Goal: Task Accomplishment & Management: Manage account settings

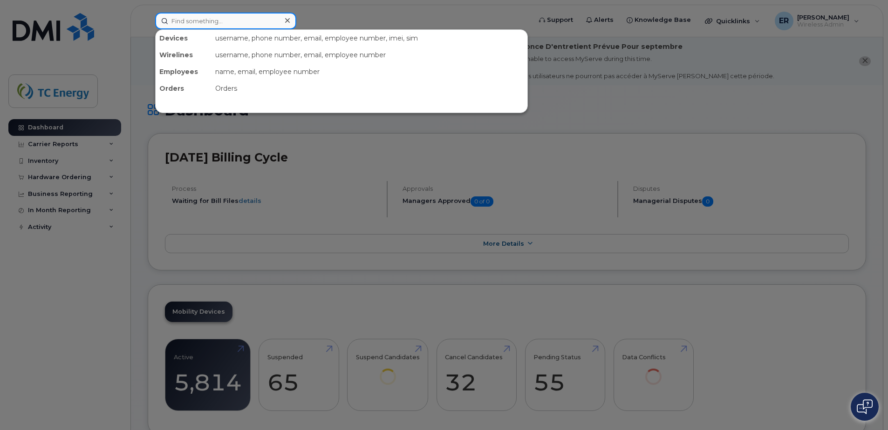
click at [225, 19] on input at bounding box center [225, 21] width 141 height 17
paste input "5662240060"
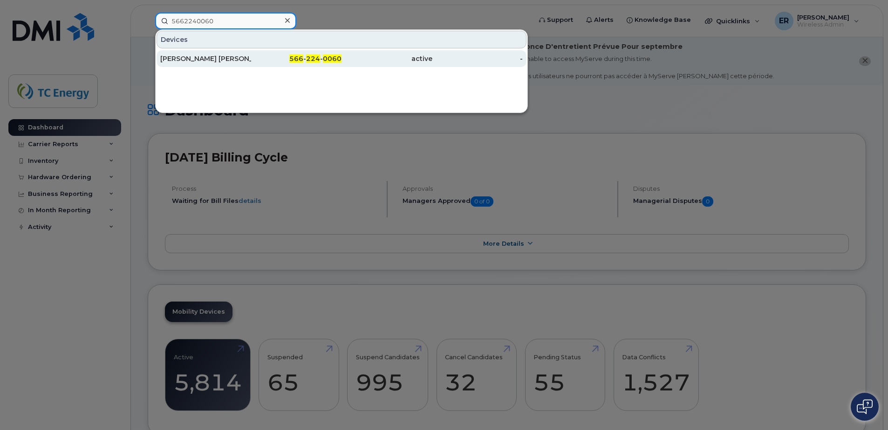
type input "5662240060"
click at [238, 62] on div "[PERSON_NAME] [PERSON_NAME] [PERSON_NAME]" at bounding box center [205, 58] width 91 height 9
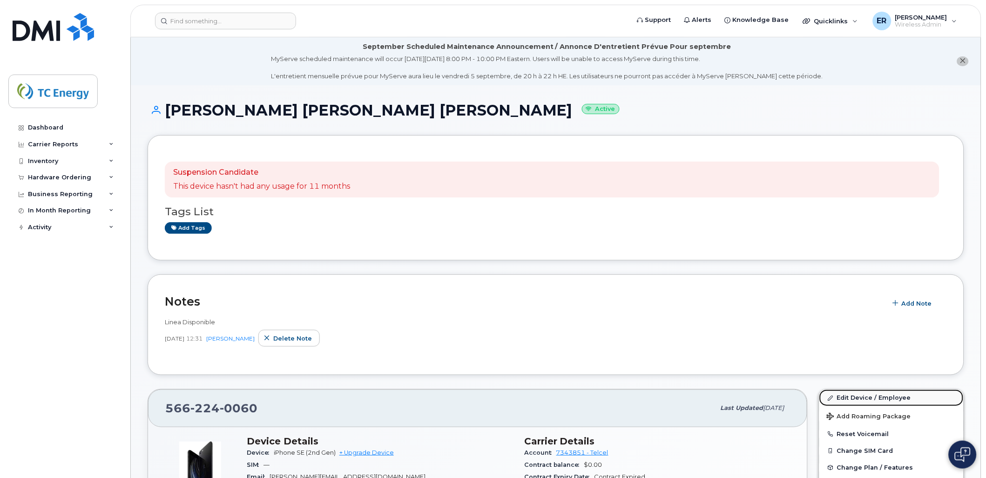
drag, startPoint x: 876, startPoint y: 394, endPoint x: 897, endPoint y: 395, distance: 21.0
click at [876, 394] on link "Edit Device / Employee" at bounding box center [892, 397] width 144 height 17
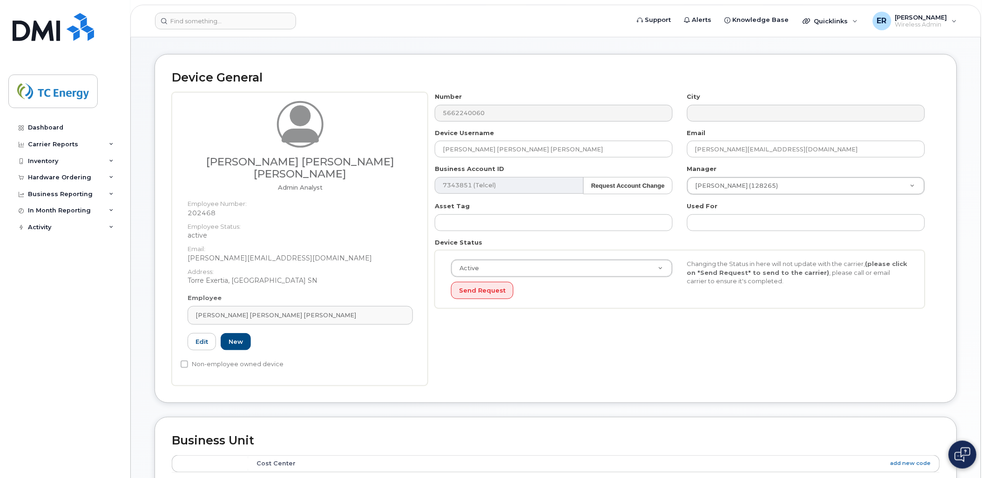
scroll to position [103, 0]
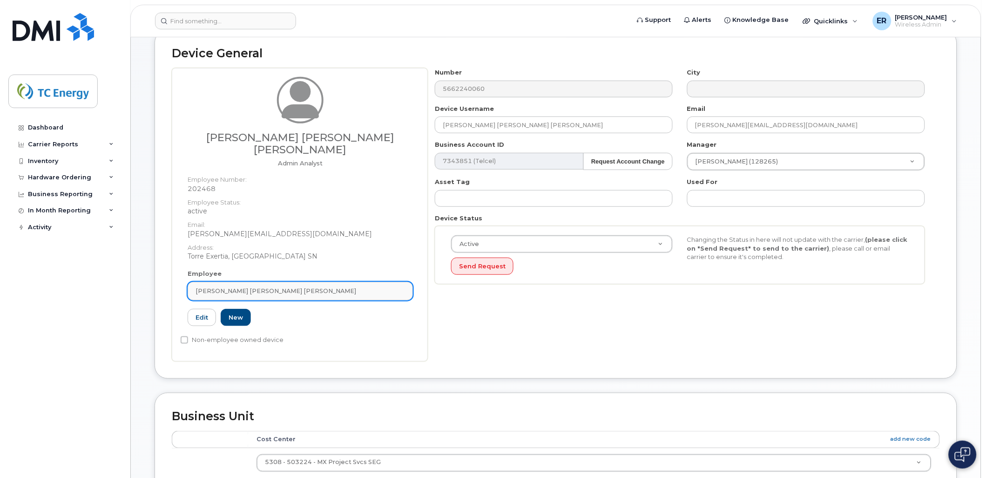
drag, startPoint x: 355, startPoint y: 281, endPoint x: 394, endPoint y: 280, distance: 39.1
click at [355, 286] on div "[PERSON_NAME] [PERSON_NAME] [PERSON_NAME]" at bounding box center [301, 290] width 210 height 9
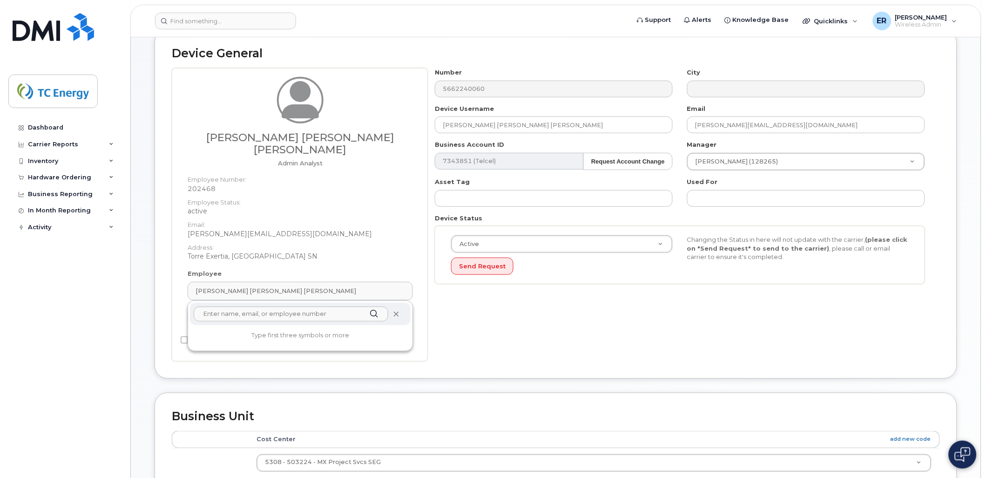
click at [395, 311] on icon at bounding box center [396, 314] width 6 height 6
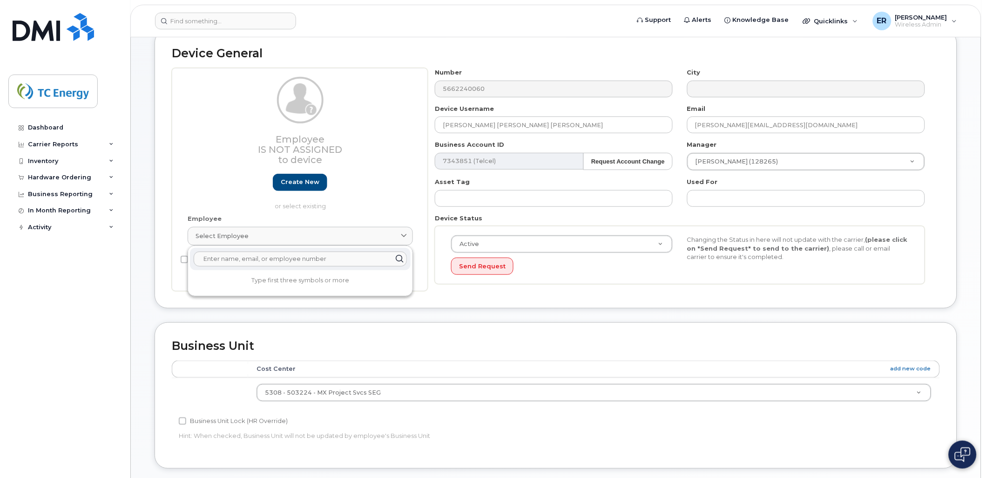
click at [299, 258] on input "text" at bounding box center [300, 258] width 213 height 15
type input "v"
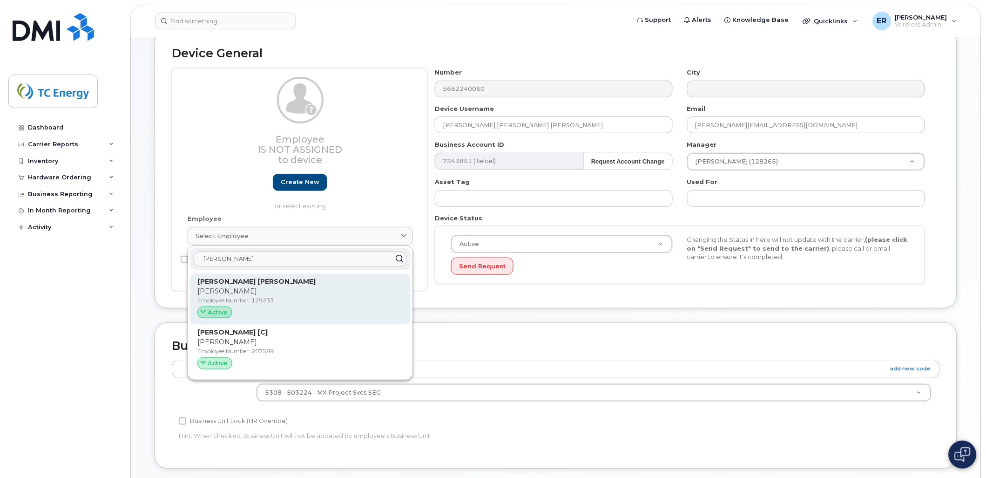
type input "victor al"
click at [266, 287] on p "Victor Alonso" at bounding box center [300, 291] width 206 height 10
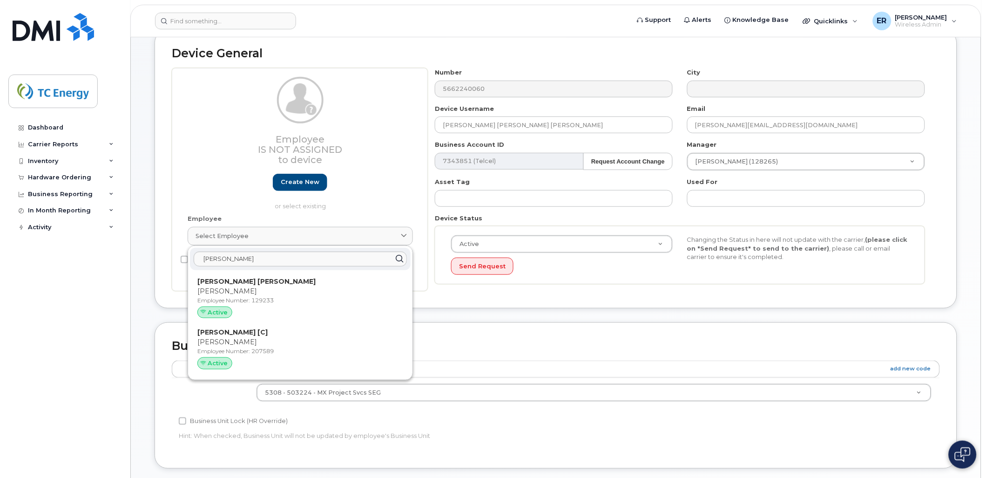
type input "129233"
type input "Victor Alonso Serrano Neri"
type input "victor_serrano@tcenergy.com"
type input "4119959"
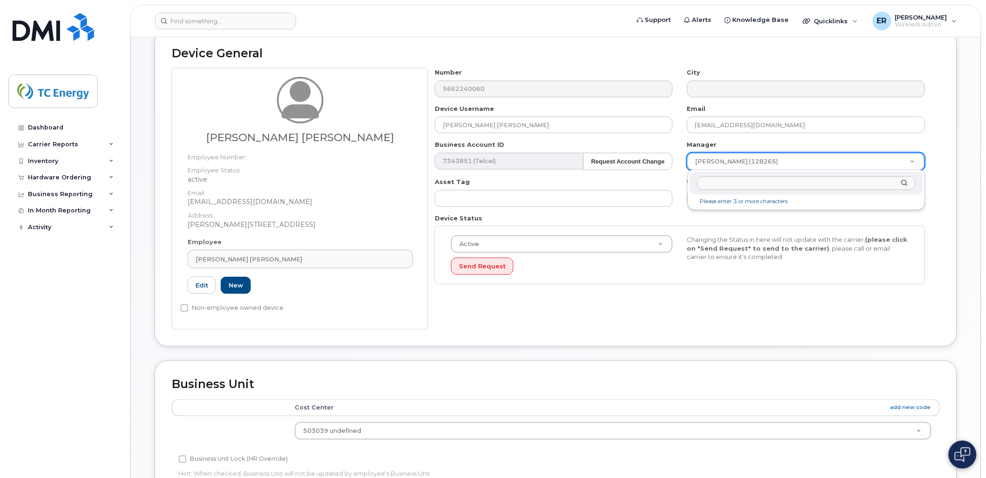
click at [776, 186] on input "text" at bounding box center [807, 184] width 218 height 14
click at [761, 185] on input "jason brian" at bounding box center [807, 184] width 218 height 14
type input "jason brian"
type input "1385070"
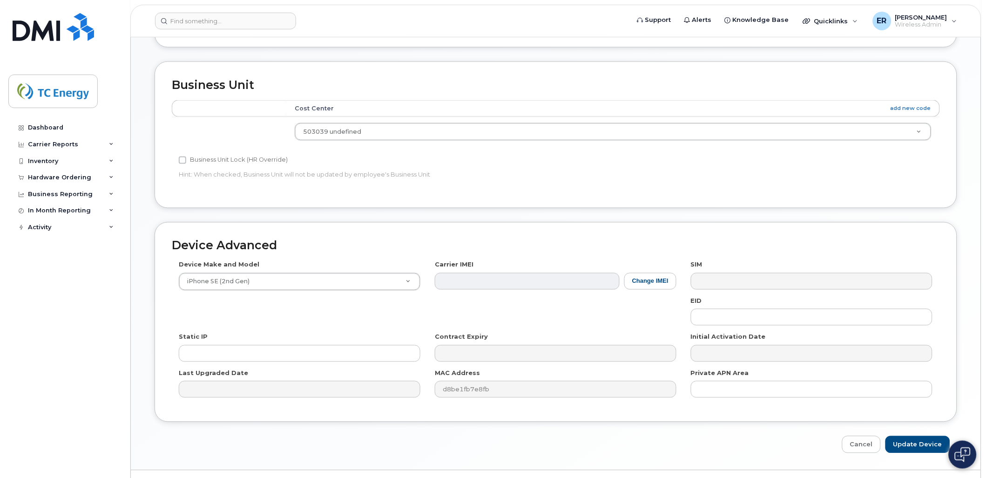
scroll to position [425, 0]
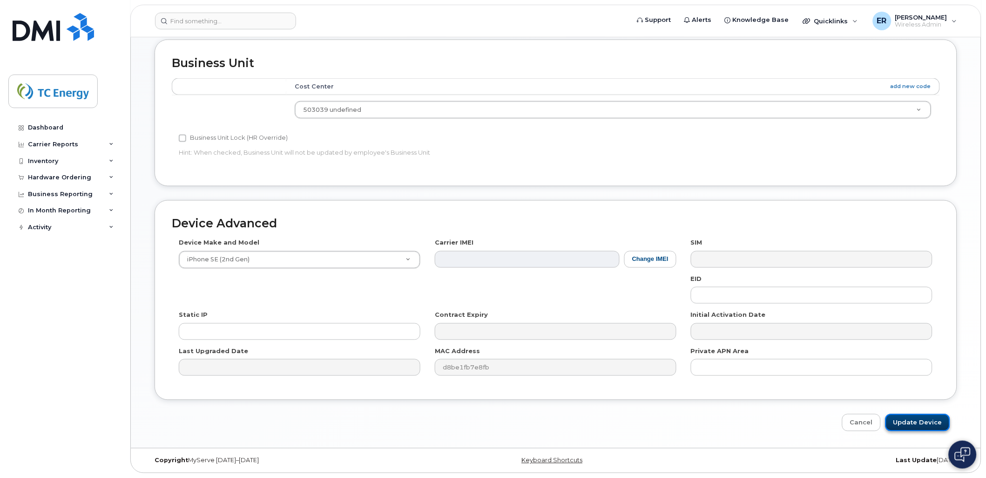
drag, startPoint x: 915, startPoint y: 425, endPoint x: 914, endPoint y: 421, distance: 4.9
click at [915, 425] on input "Update Device" at bounding box center [918, 422] width 65 height 17
type input "Saving..."
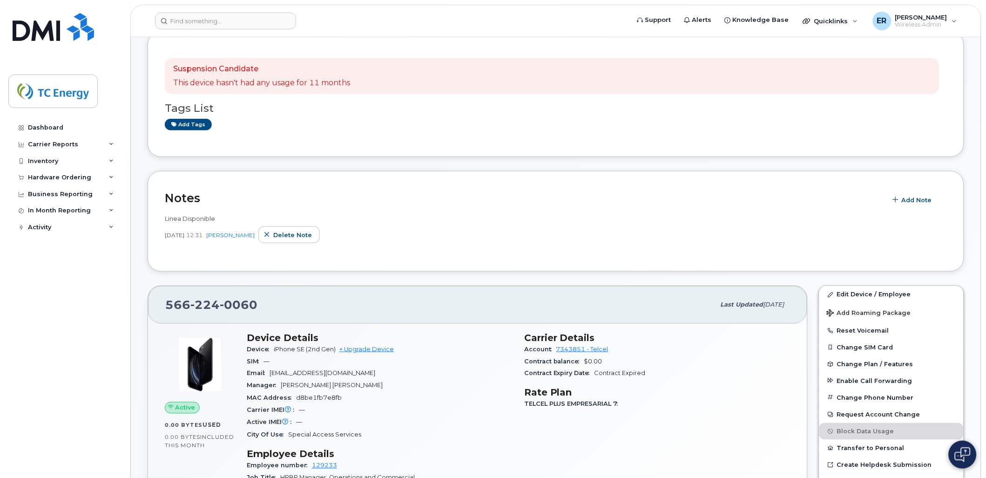
scroll to position [258, 0]
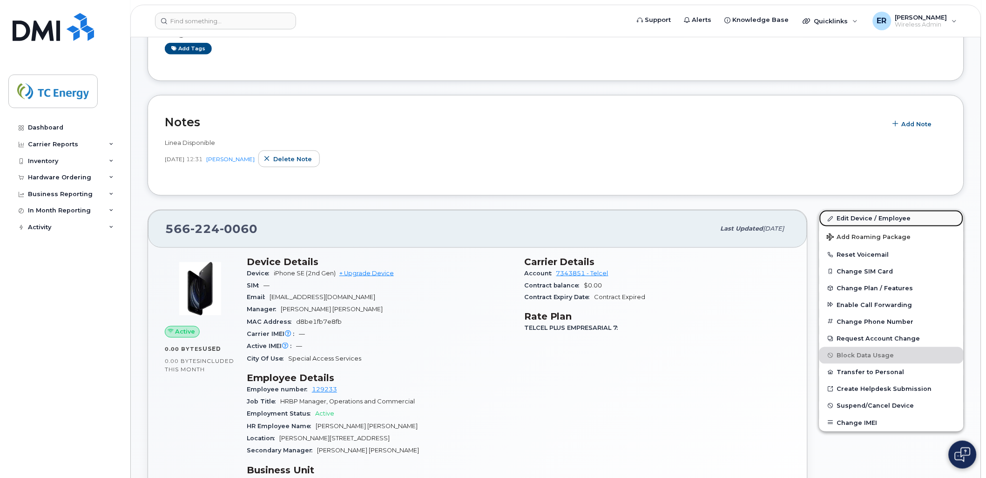
click at [873, 215] on link "Edit Device / Employee" at bounding box center [892, 218] width 144 height 17
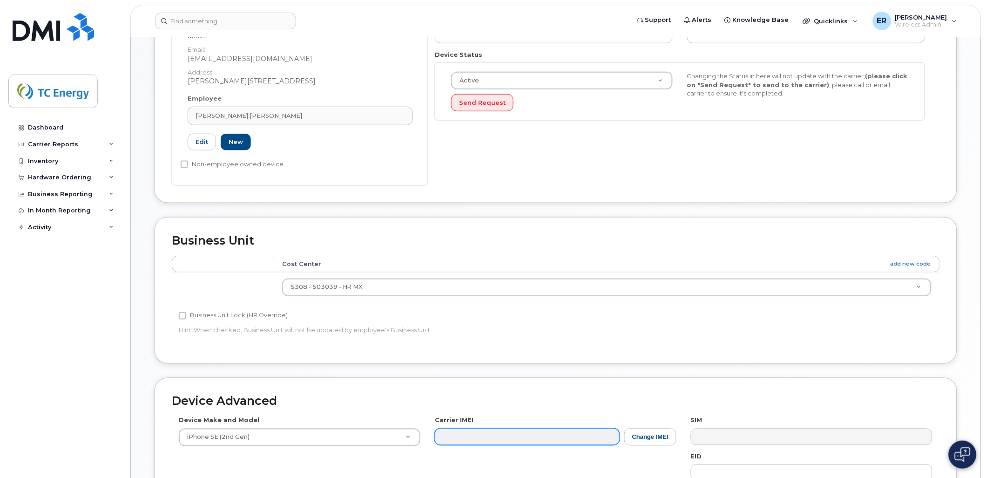
scroll to position [445, 0]
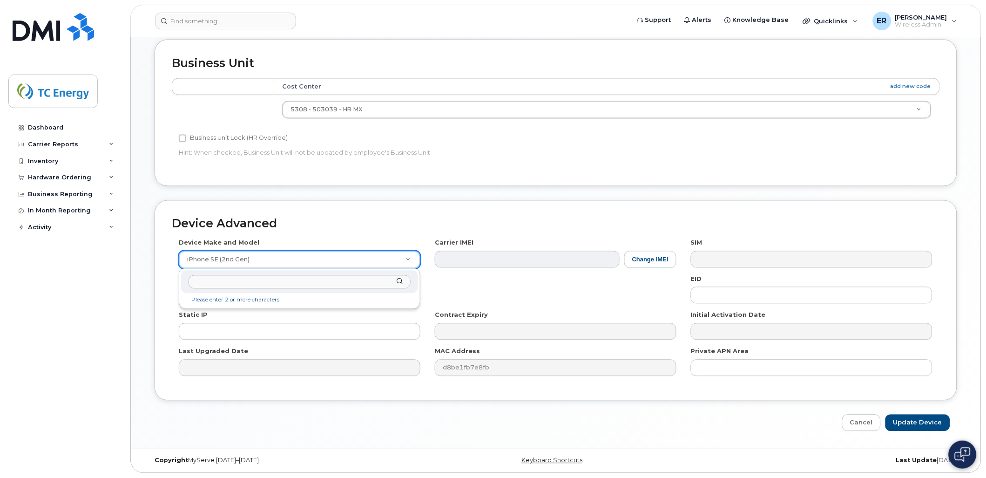
click at [312, 282] on input "text" at bounding box center [300, 282] width 222 height 14
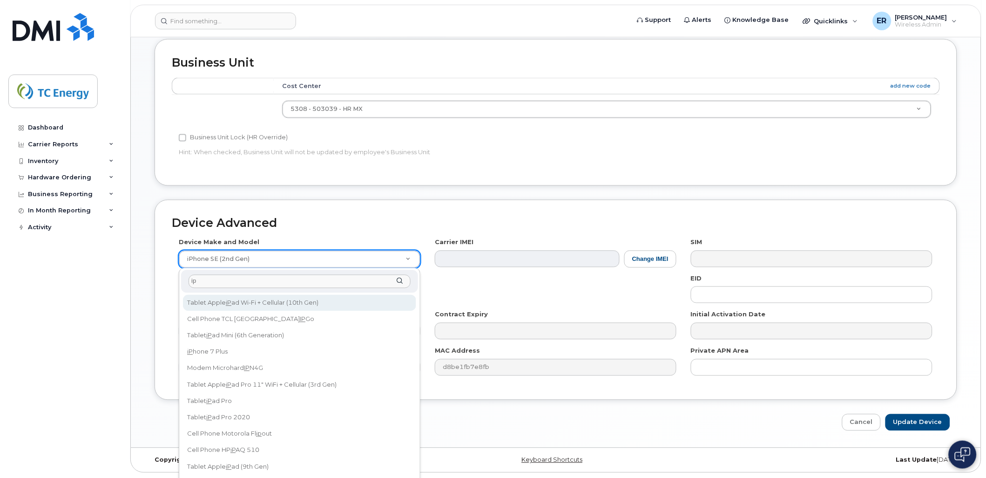
type input "i"
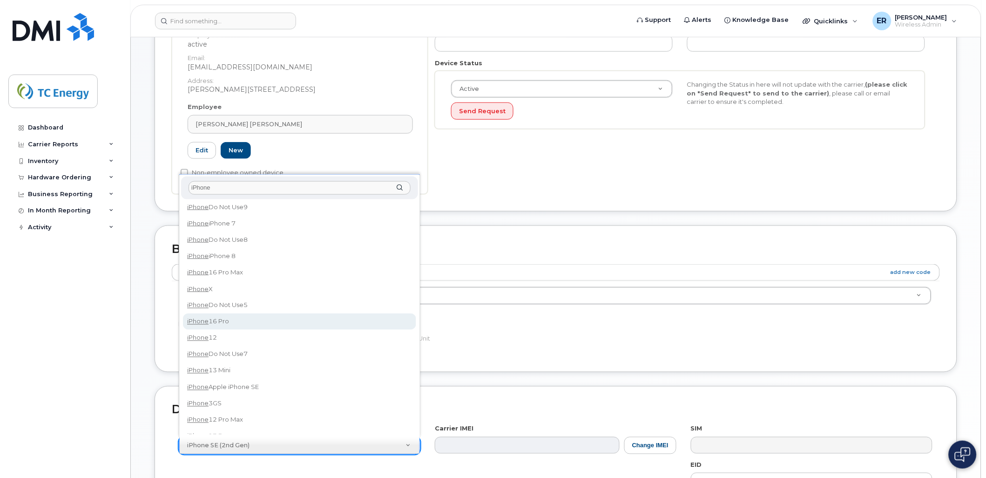
scroll to position [828, 0]
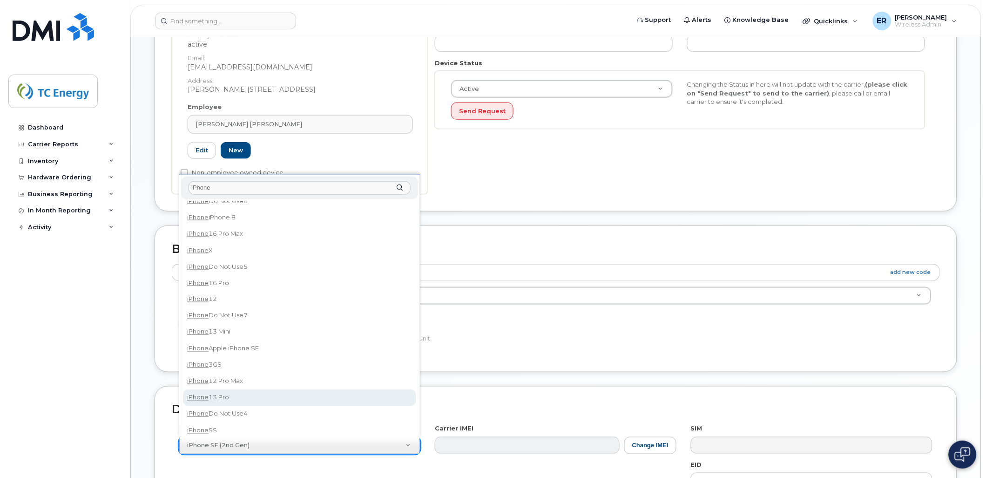
type input "iPhone"
select select "2614"
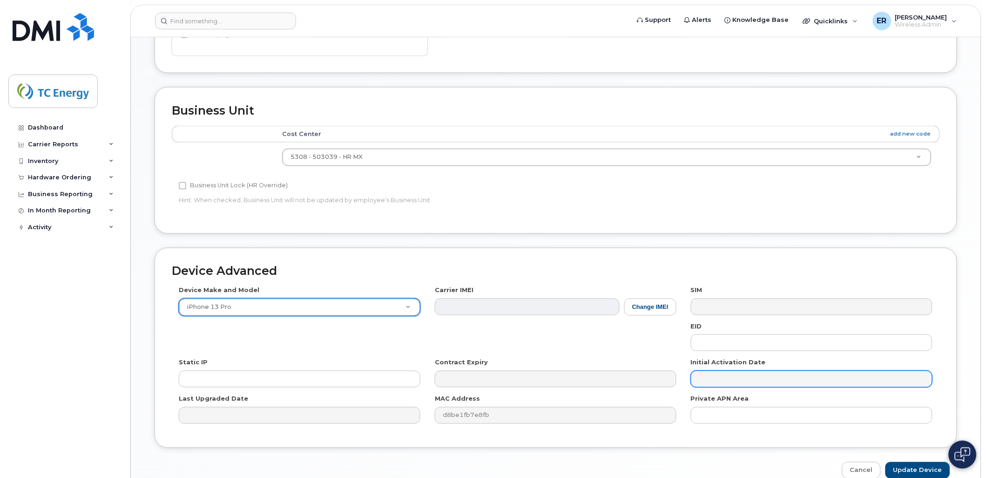
scroll to position [445, 0]
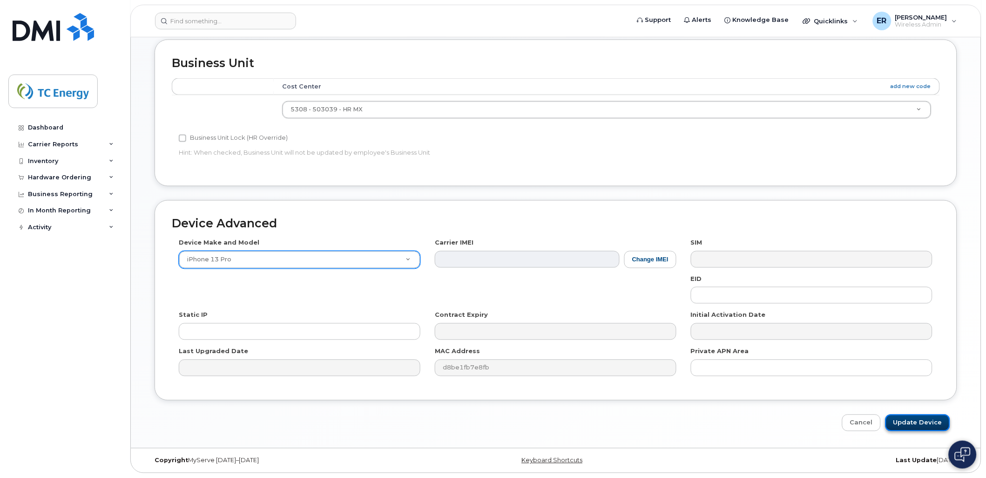
click at [930, 425] on input "Update Device" at bounding box center [918, 423] width 65 height 17
type input "Saving..."
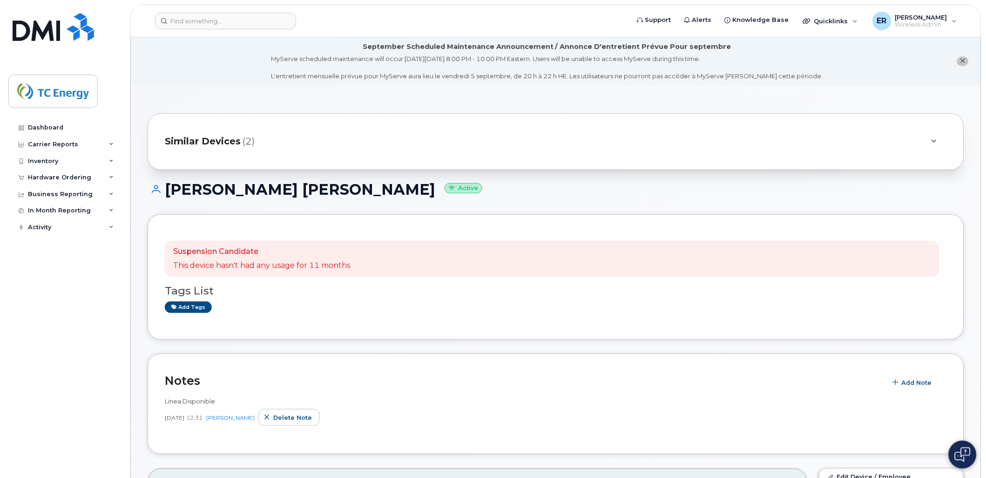
click at [257, 7] on header "Support Alerts Knowledge Base Quicklinks Suspend / Cancel Device Change SIM Car…" at bounding box center [555, 21] width 851 height 33
click at [255, 14] on input at bounding box center [225, 21] width 141 height 17
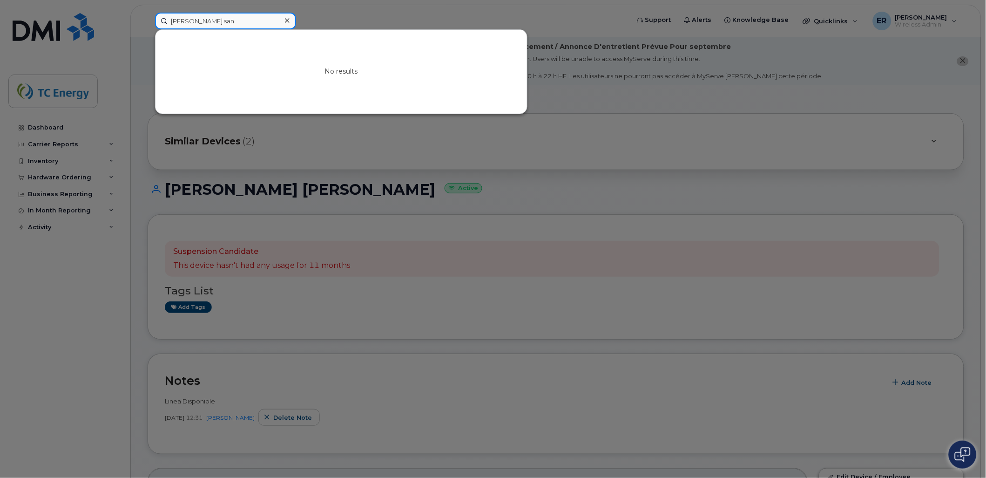
drag, startPoint x: 225, startPoint y: 20, endPoint x: 93, endPoint y: 16, distance: 131.9
click at [148, 16] on div "wilmer san No results" at bounding box center [389, 21] width 483 height 17
type input "W"
click at [643, 272] on div at bounding box center [493, 239] width 986 height 478
drag, startPoint x: 189, startPoint y: 14, endPoint x: 194, endPoint y: 19, distance: 6.9
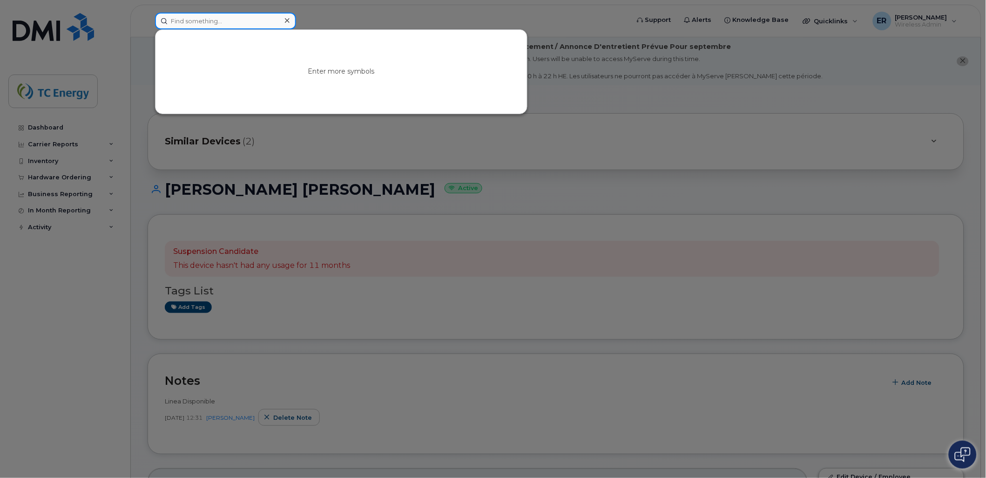
click at [191, 15] on input at bounding box center [225, 21] width 141 height 17
paste input "5662283741"
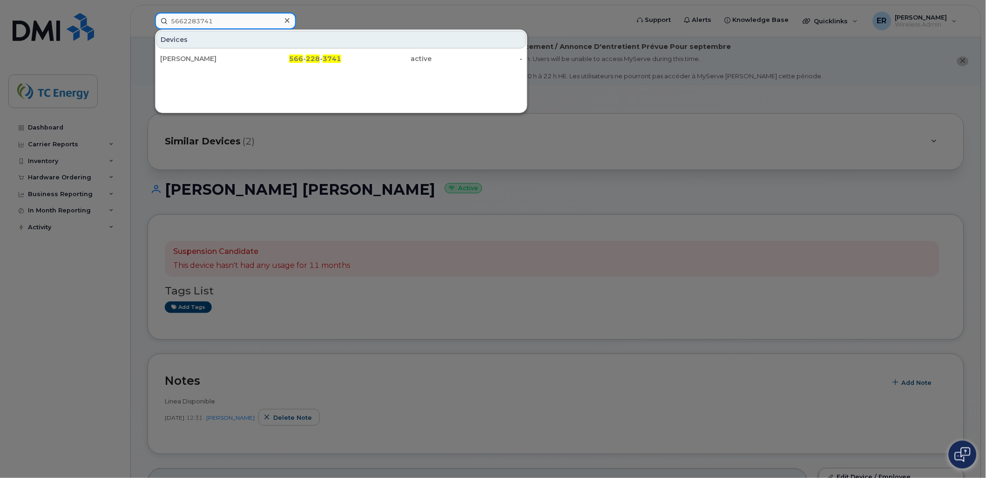
type input "5662283741"
drag, startPoint x: 268, startPoint y: 143, endPoint x: 280, endPoint y: 147, distance: 12.8
click at [269, 147] on div at bounding box center [493, 239] width 986 height 478
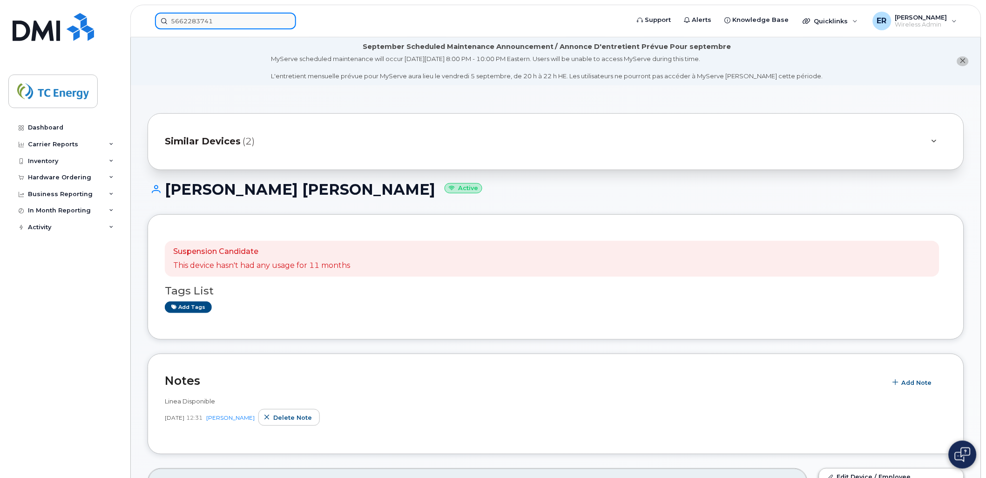
click at [224, 20] on input "5662283741" at bounding box center [225, 21] width 141 height 17
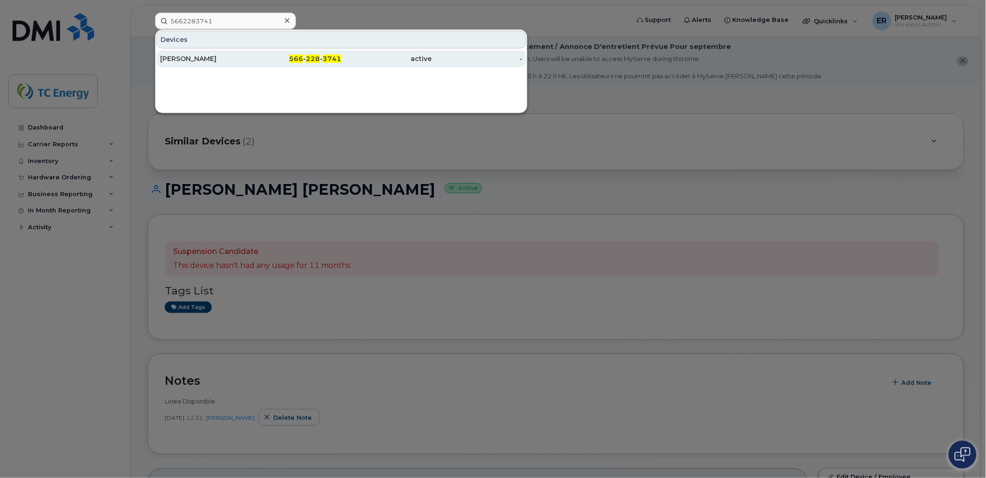
click at [163, 54] on div "[PERSON_NAME]" at bounding box center [205, 58] width 91 height 9
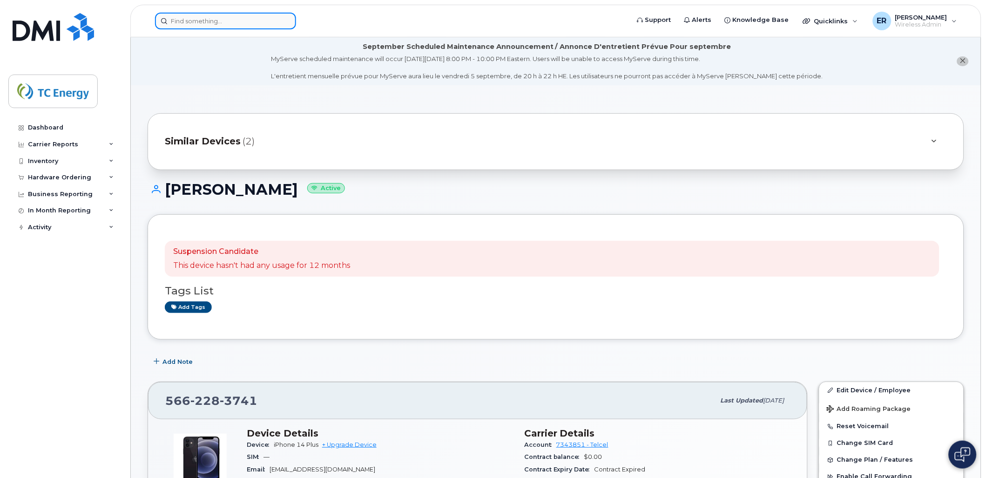
click at [229, 23] on input at bounding box center [225, 21] width 141 height 17
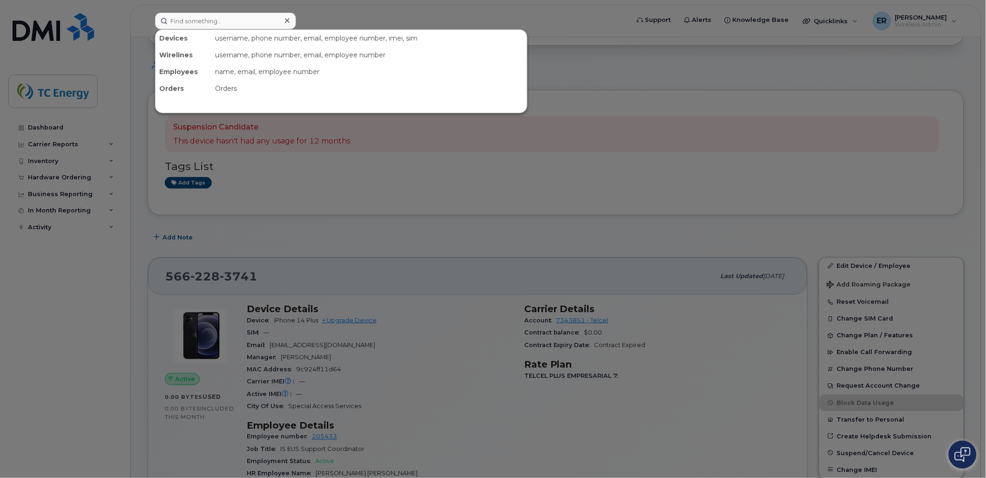
scroll to position [207, 0]
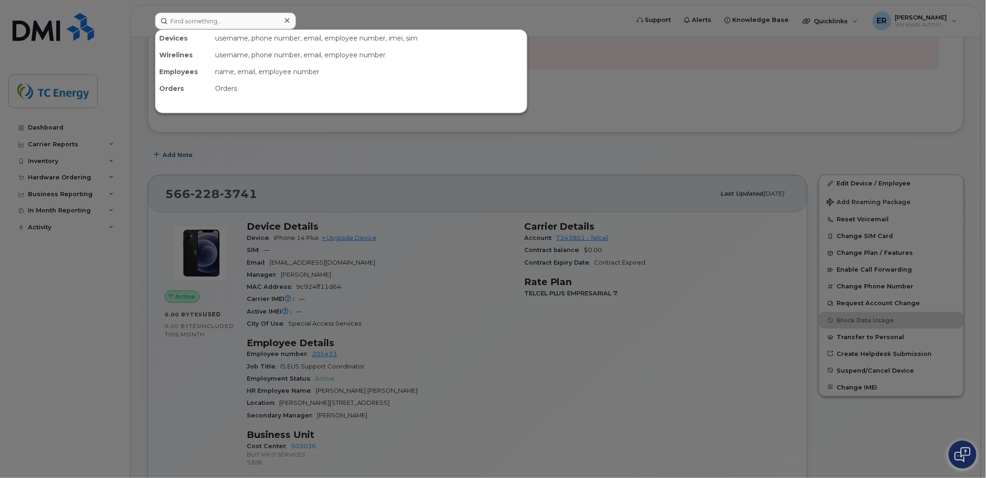
drag, startPoint x: 640, startPoint y: 412, endPoint x: 649, endPoint y: 408, distance: 9.2
click at [640, 412] on div at bounding box center [493, 239] width 986 height 478
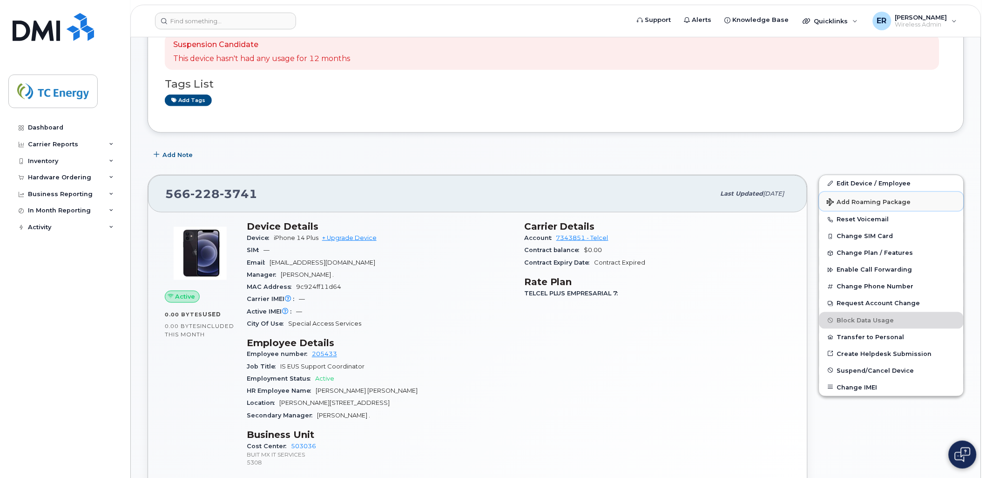
click at [849, 196] on button "Add Roaming Package" at bounding box center [892, 201] width 144 height 19
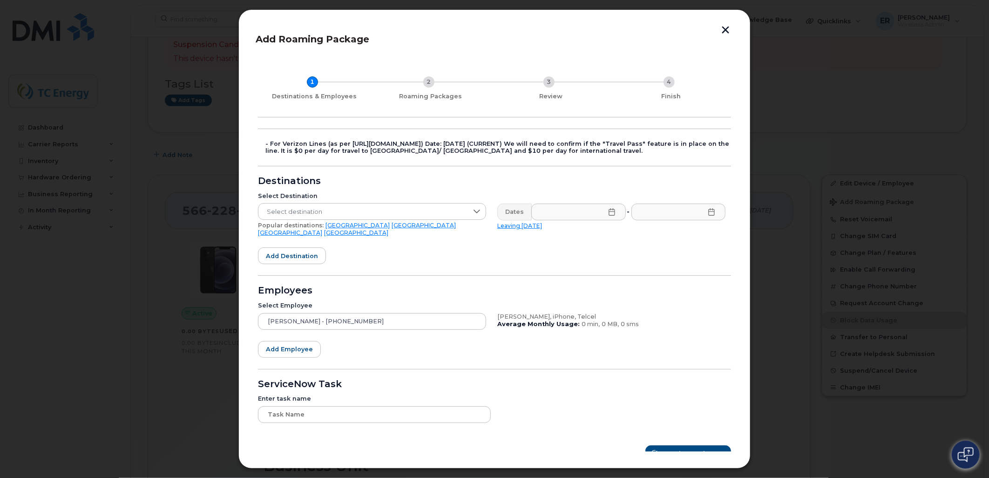
click at [725, 170] on form "- For Verizon Lines (as per [URL][DOMAIN_NAME]) Date: [DATE] (CURRENT) We will …" at bounding box center [494, 295] width 473 height 333
click at [723, 23] on div "Add Roaming Package 1 Destinations & Employees 2 Roaming Packages 3 Review 4 Fi…" at bounding box center [494, 238] width 512 height 459
click at [727, 32] on button "button" at bounding box center [726, 31] width 14 height 10
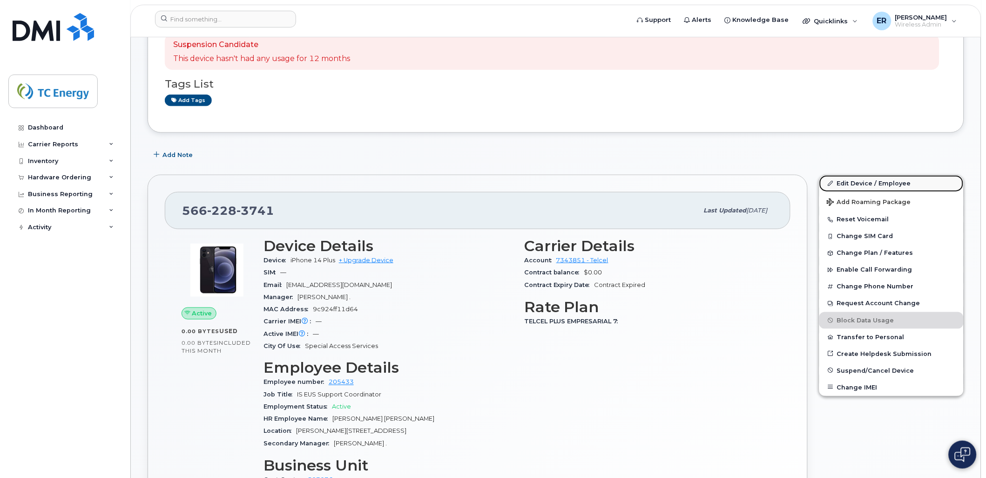
click at [885, 185] on link "Edit Device / Employee" at bounding box center [892, 183] width 144 height 17
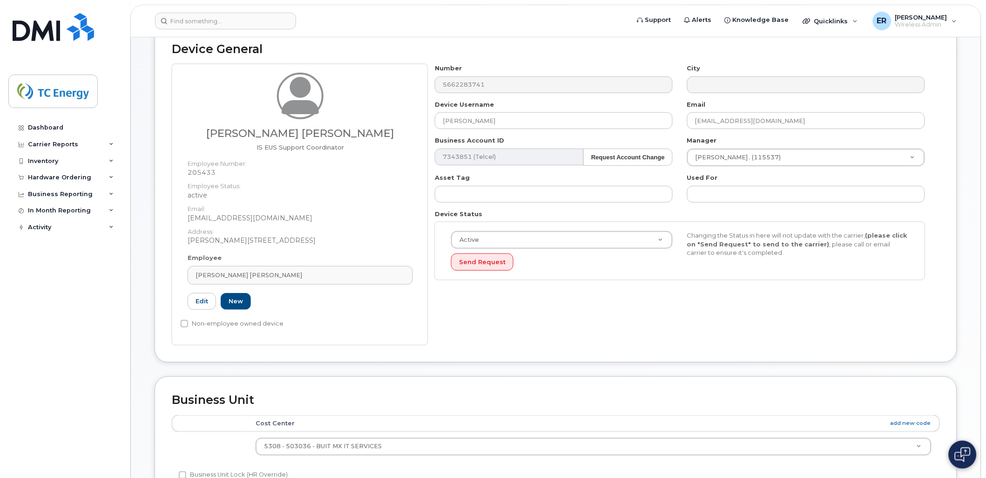
scroll to position [207, 0]
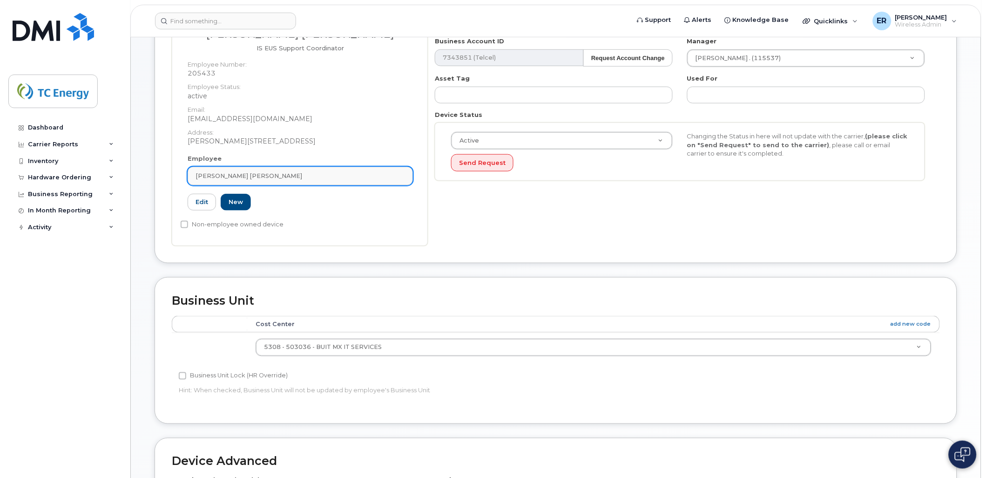
click at [354, 177] on div "[PERSON_NAME] [PERSON_NAME]" at bounding box center [301, 175] width 210 height 9
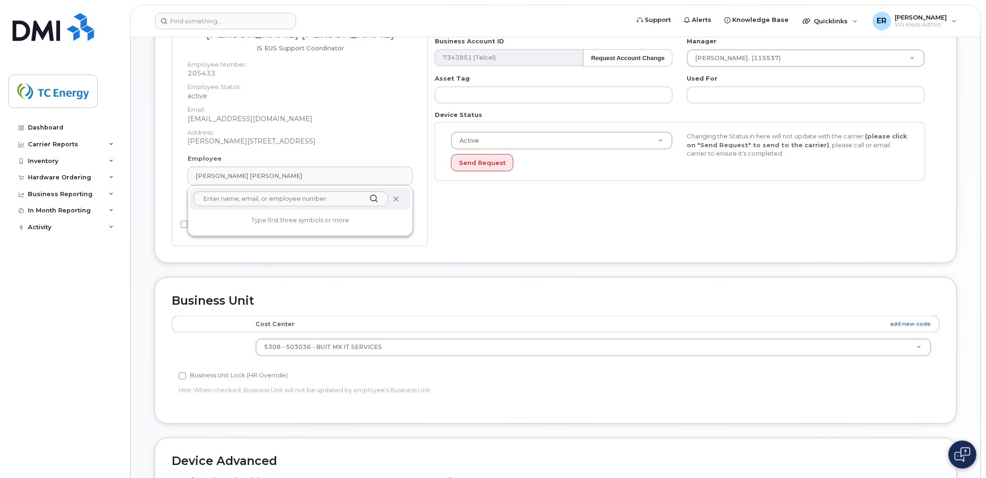
click at [396, 199] on icon at bounding box center [396, 199] width 6 height 6
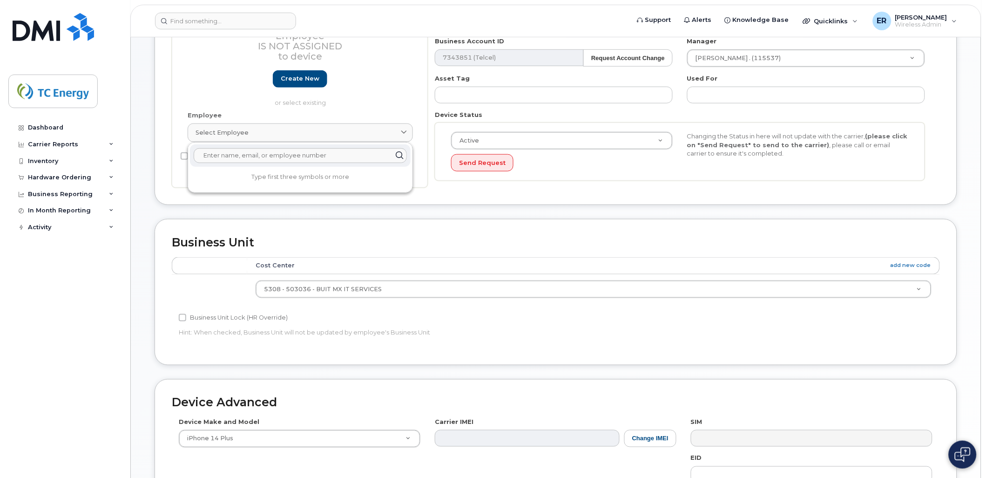
scroll to position [164, 0]
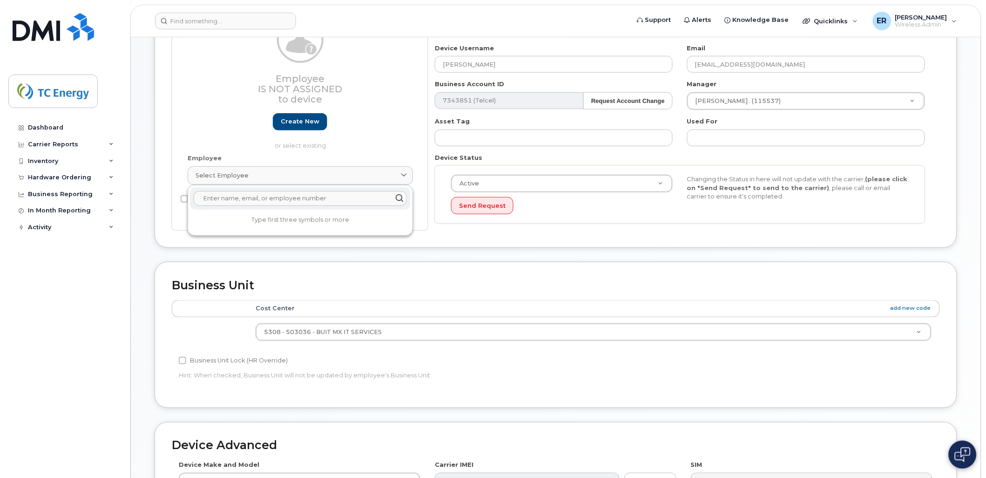
drag, startPoint x: 211, startPoint y: 203, endPoint x: 212, endPoint y: 198, distance: 4.9
click at [211, 202] on input "text" at bounding box center [300, 198] width 213 height 15
type input "e"
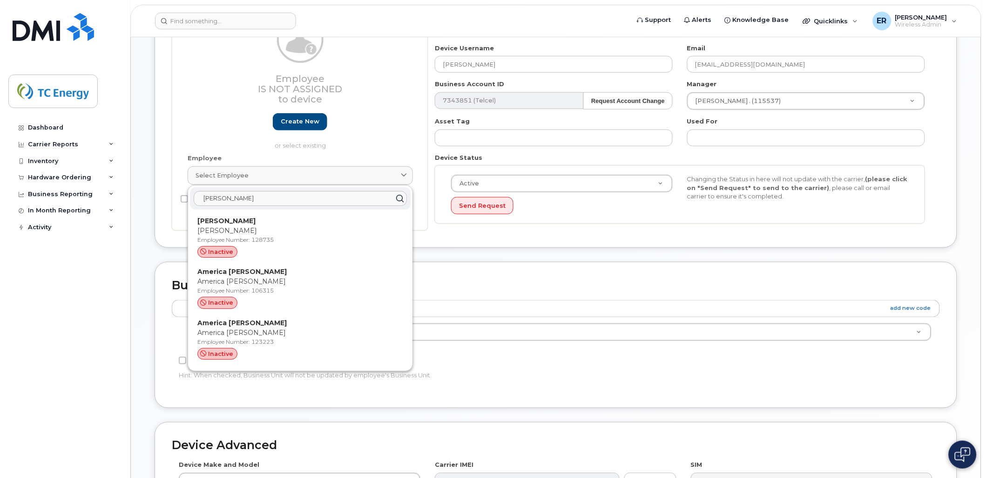
type input "eric_rodriguez@tcenergy.com"
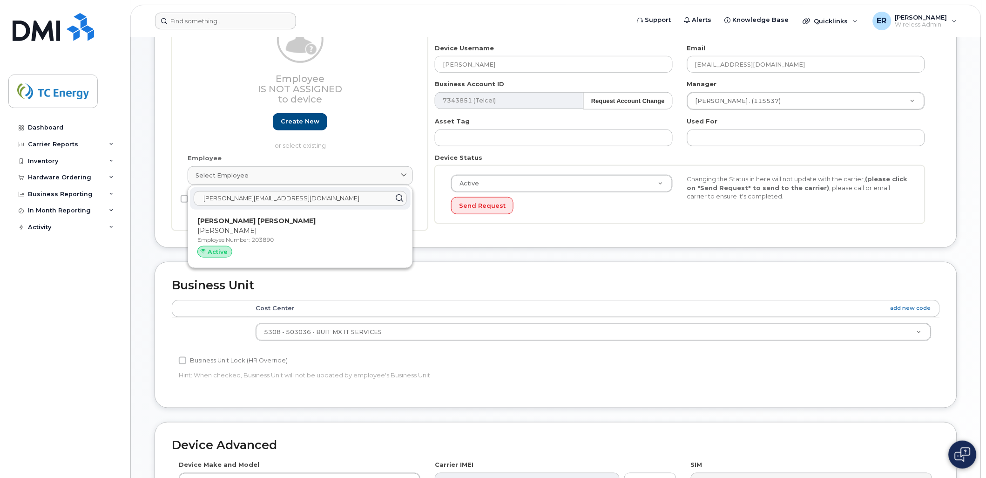
drag, startPoint x: 248, startPoint y: 241, endPoint x: 551, endPoint y: 26, distance: 371.4
click at [247, 241] on p "Employee Number: 203890" at bounding box center [300, 240] width 206 height 8
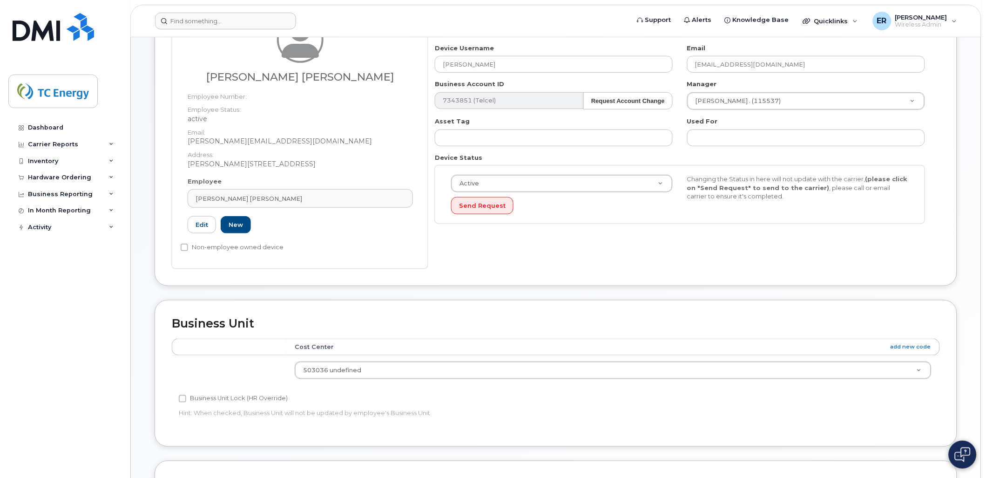
type input "203890"
type input "Eric Rodriguez Romero"
type input "eric_rodriguez@tcenergy.com"
type input "4119890"
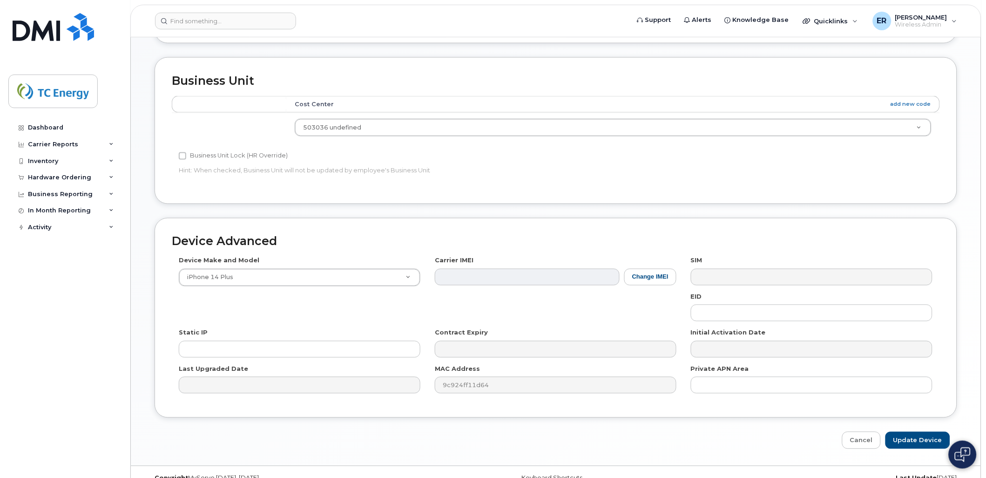
scroll to position [425, 0]
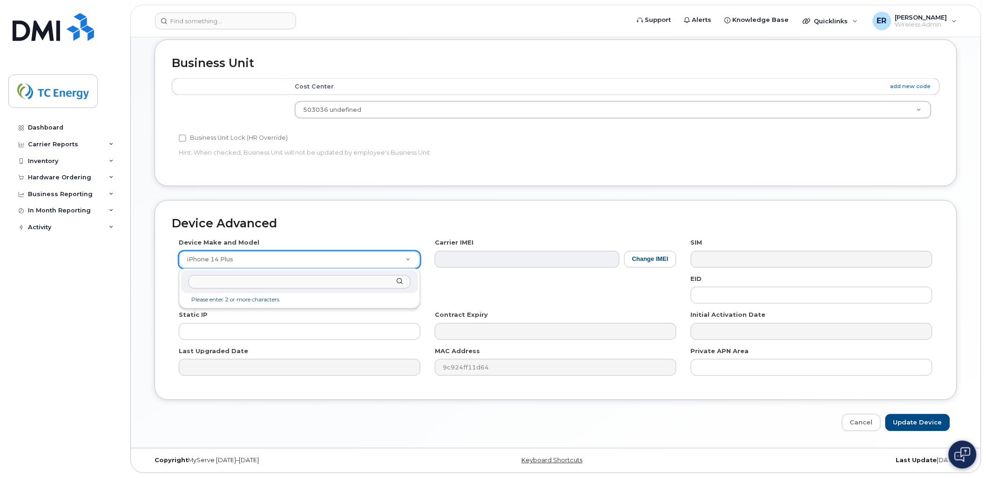
click at [311, 281] on input "text" at bounding box center [300, 282] width 222 height 14
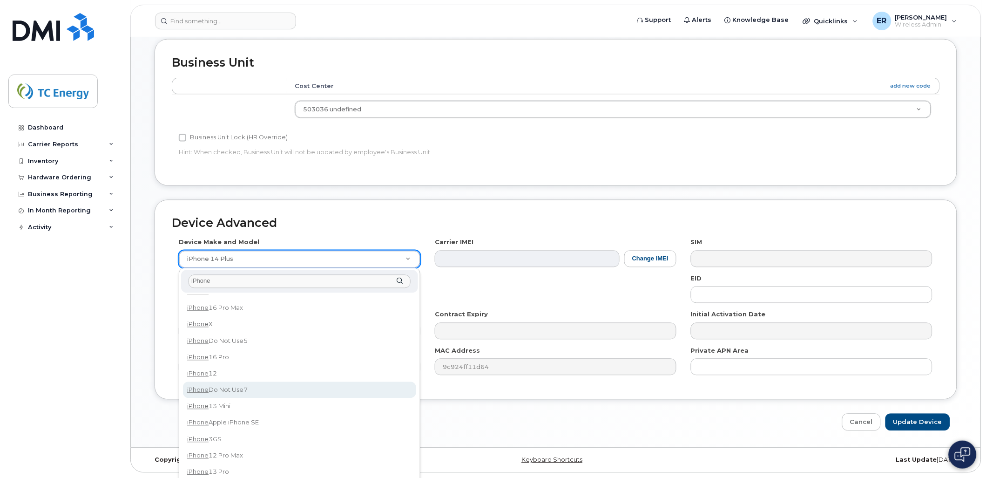
scroll to position [879, 0]
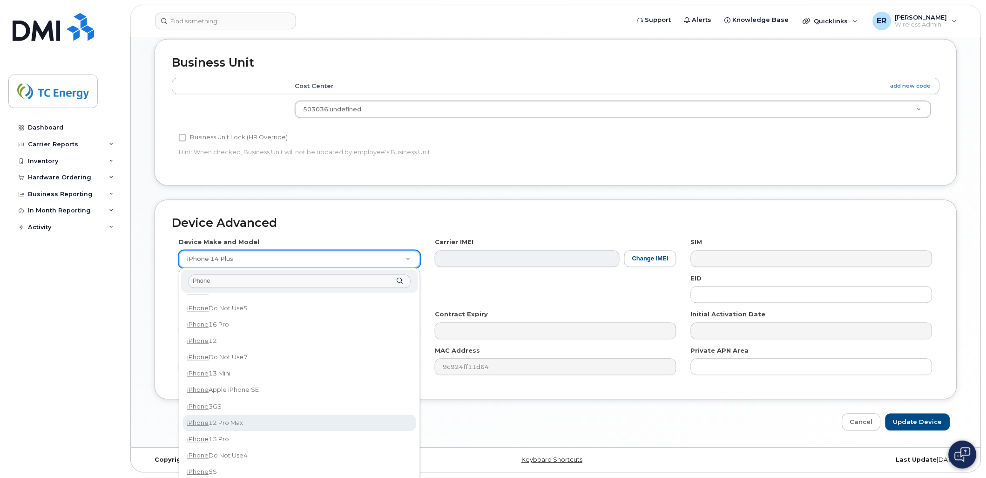
type input "iPhone"
select select "2466"
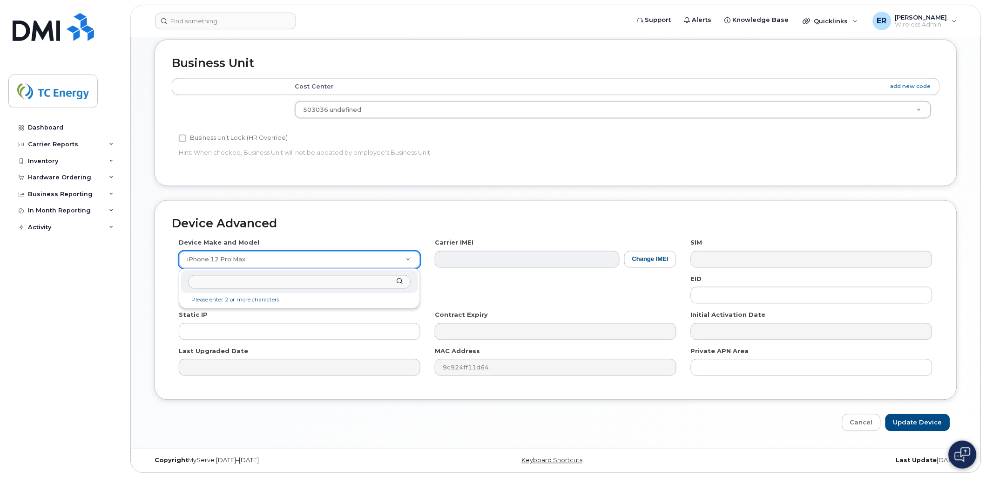
click at [290, 280] on input "text" at bounding box center [300, 282] width 222 height 14
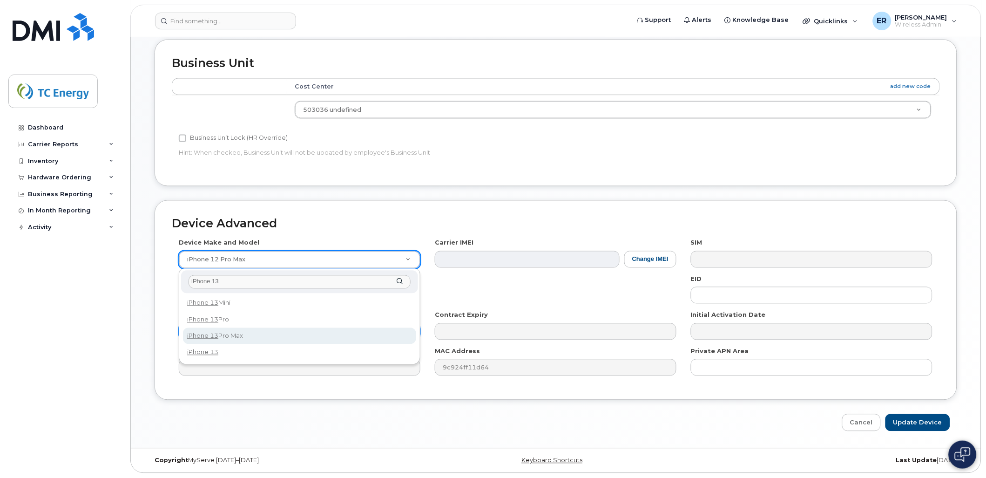
type input "iPhone 13"
select select "2615"
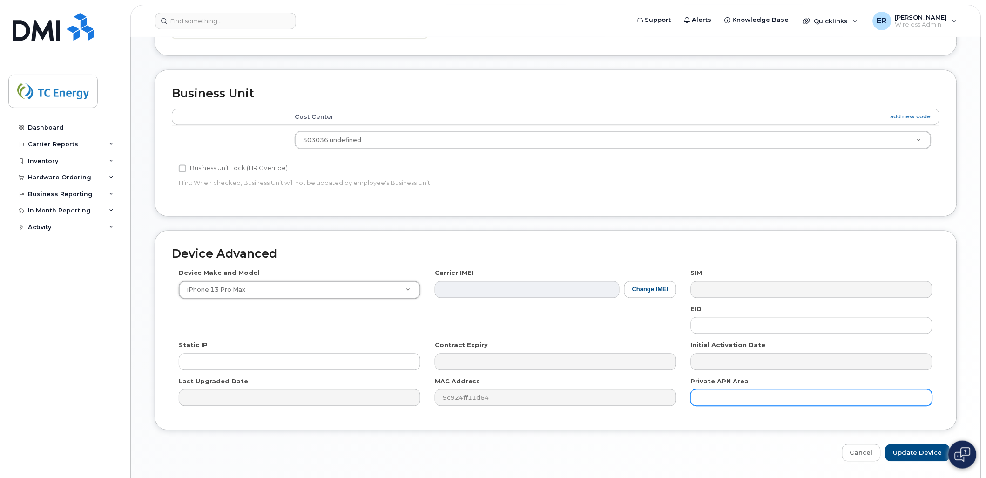
scroll to position [425, 0]
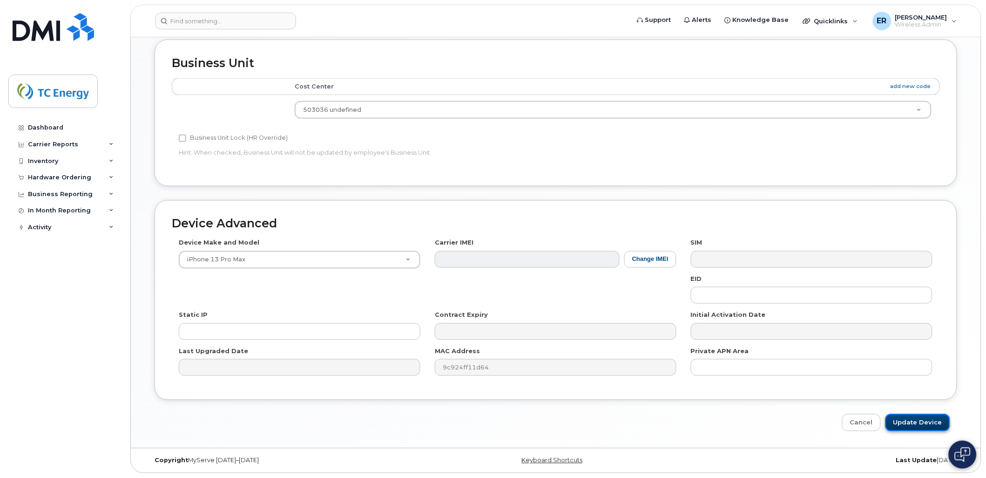
click at [931, 421] on input "Update Device" at bounding box center [918, 422] width 65 height 17
type input "Saving..."
